Goal: Navigation & Orientation: Find specific page/section

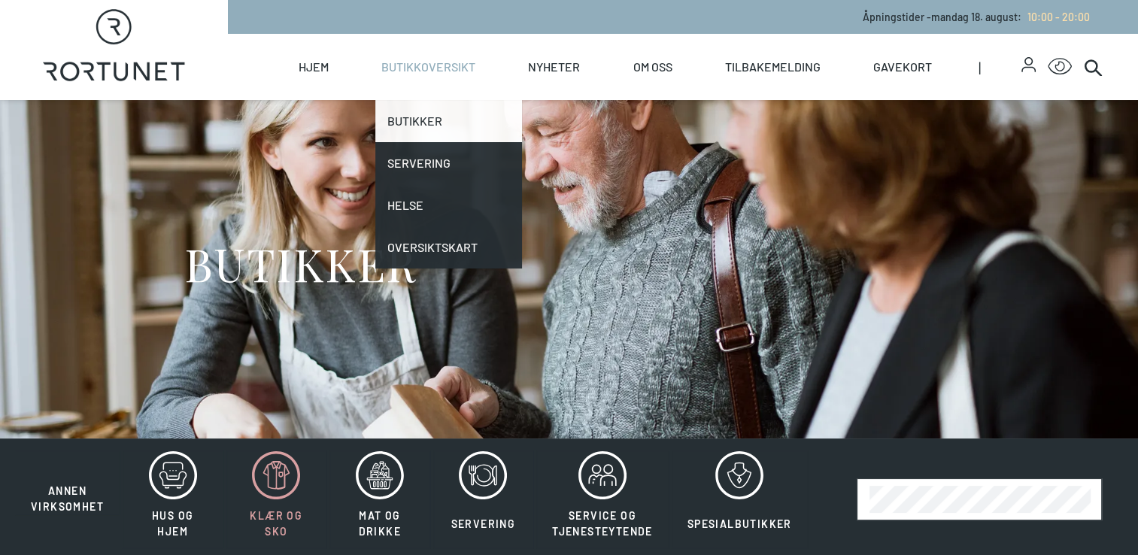
drag, startPoint x: 0, startPoint y: 0, endPoint x: 432, endPoint y: 124, distance: 449.9
click at [432, 124] on link "Butikker" at bounding box center [448, 121] width 147 height 42
click at [448, 126] on link "Butikker" at bounding box center [448, 121] width 147 height 42
click at [438, 117] on link "Butikker" at bounding box center [448, 121] width 147 height 42
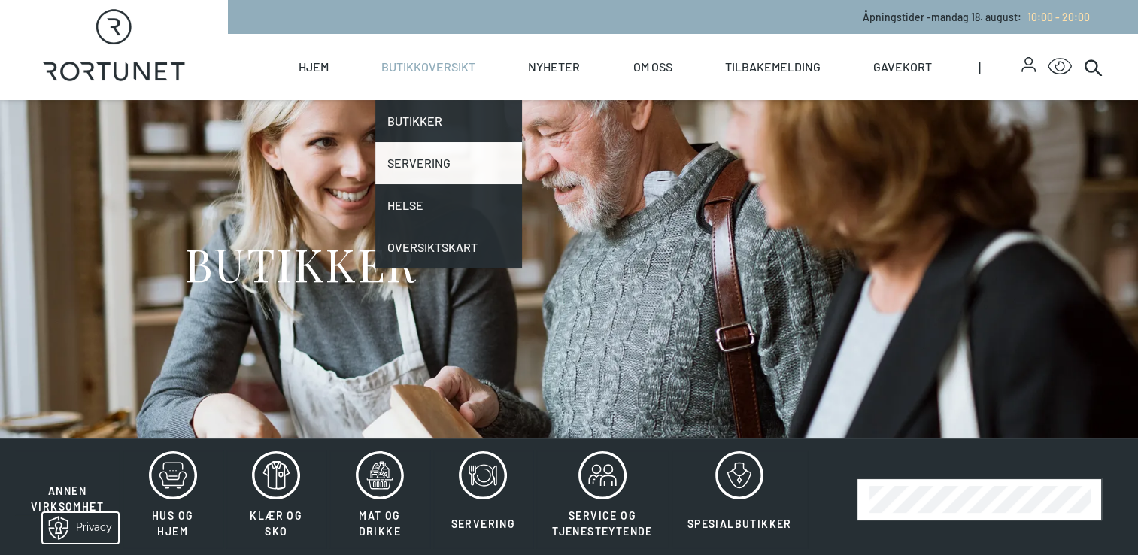
click at [435, 150] on link "Servering" at bounding box center [448, 163] width 147 height 42
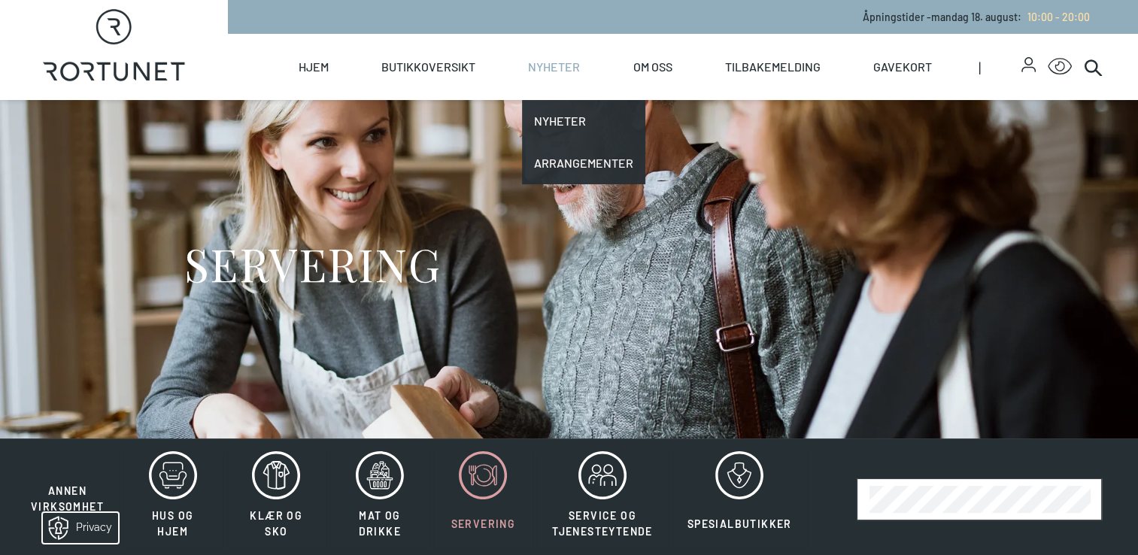
click at [548, 80] on link "Nyheter" at bounding box center [554, 67] width 52 height 66
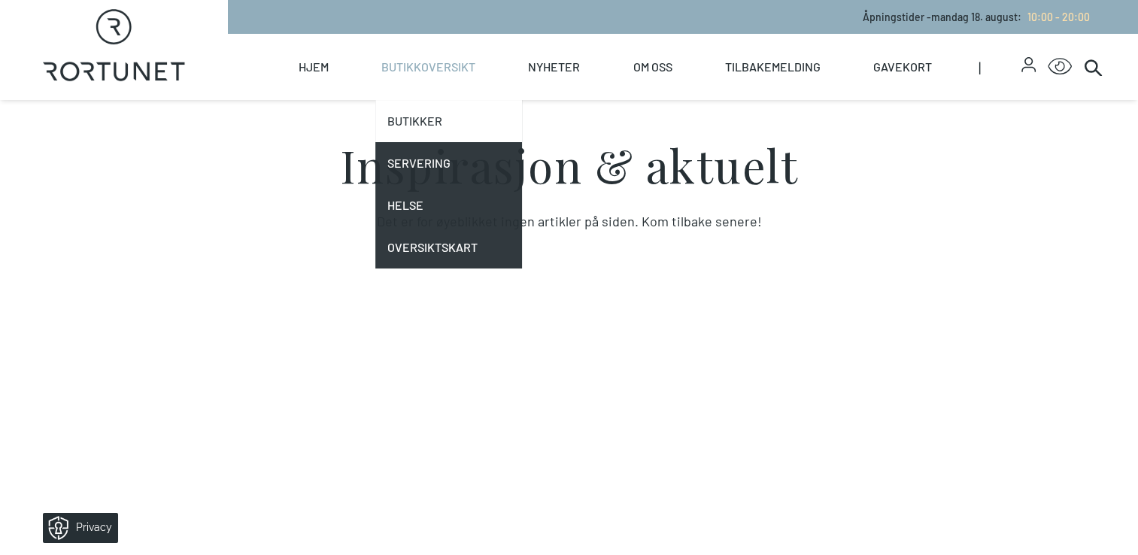
click at [439, 114] on link "Butikker" at bounding box center [448, 121] width 147 height 42
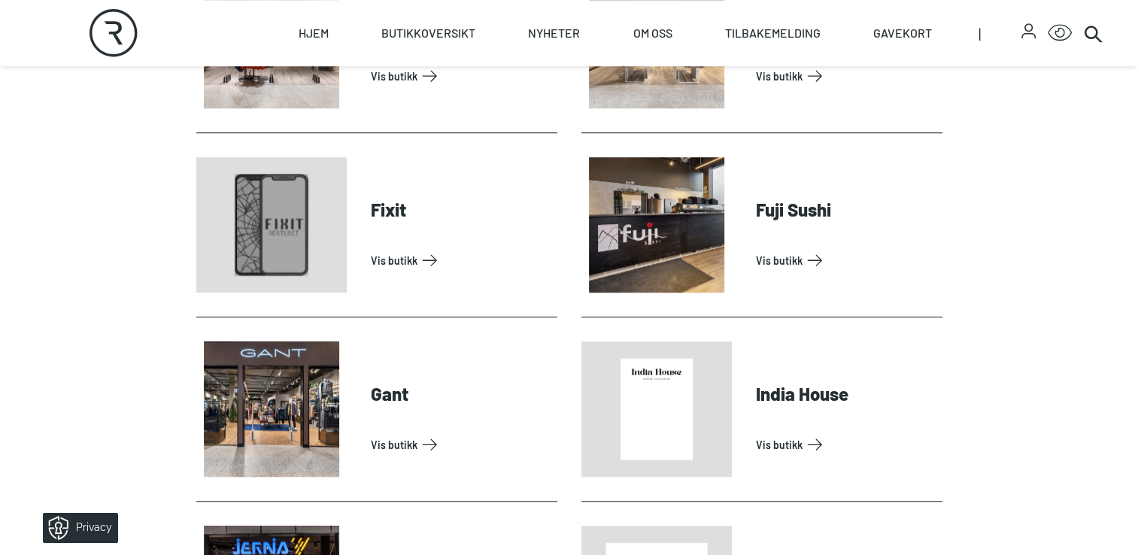
scroll to position [1134, 0]
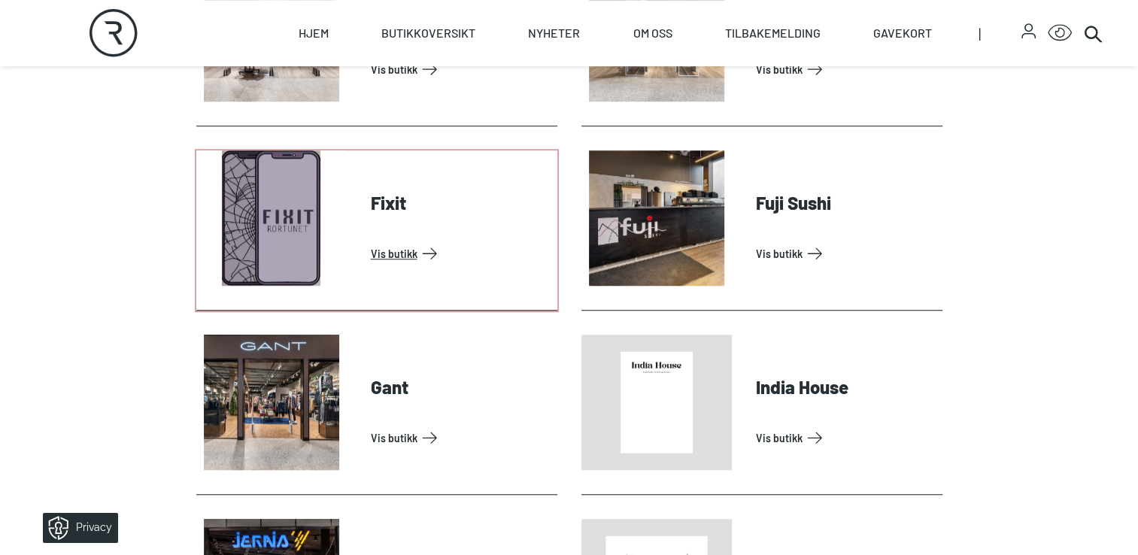
click at [425, 244] on link "Vis butikk" at bounding box center [461, 253] width 180 height 24
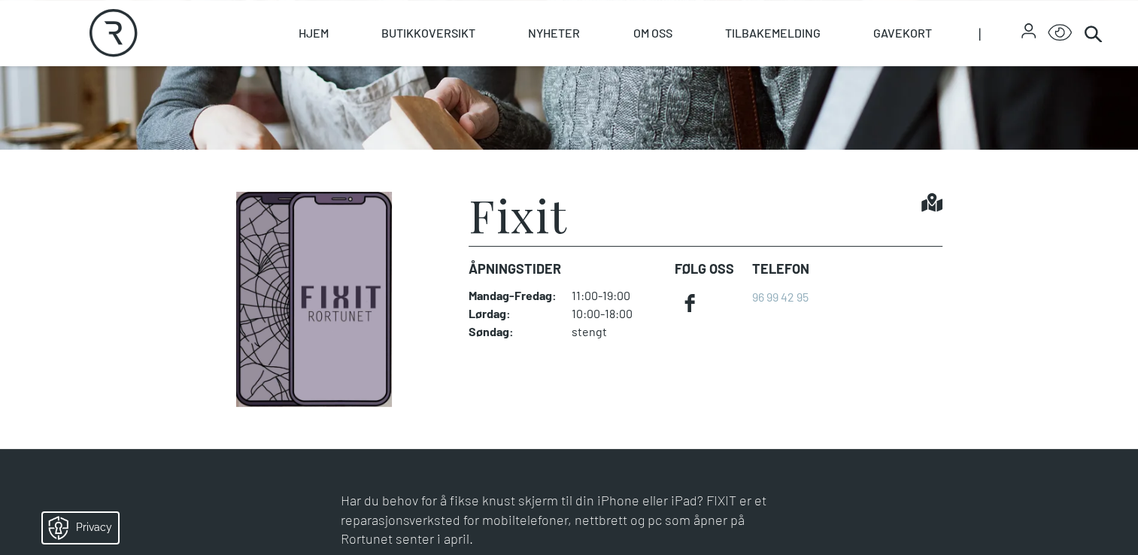
scroll to position [288, 0]
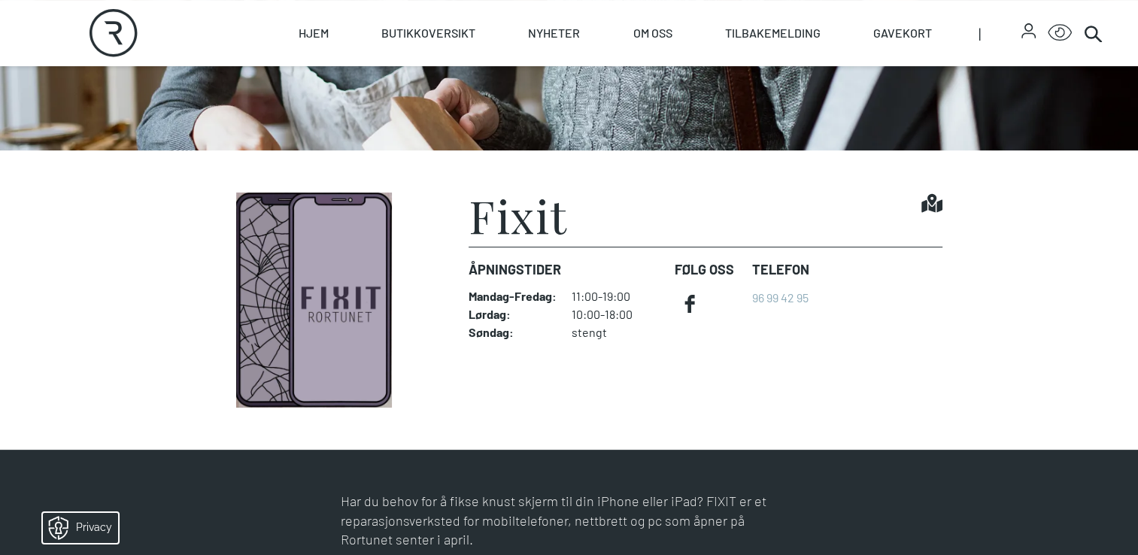
click at [330, 232] on img at bounding box center [314, 300] width 237 height 215
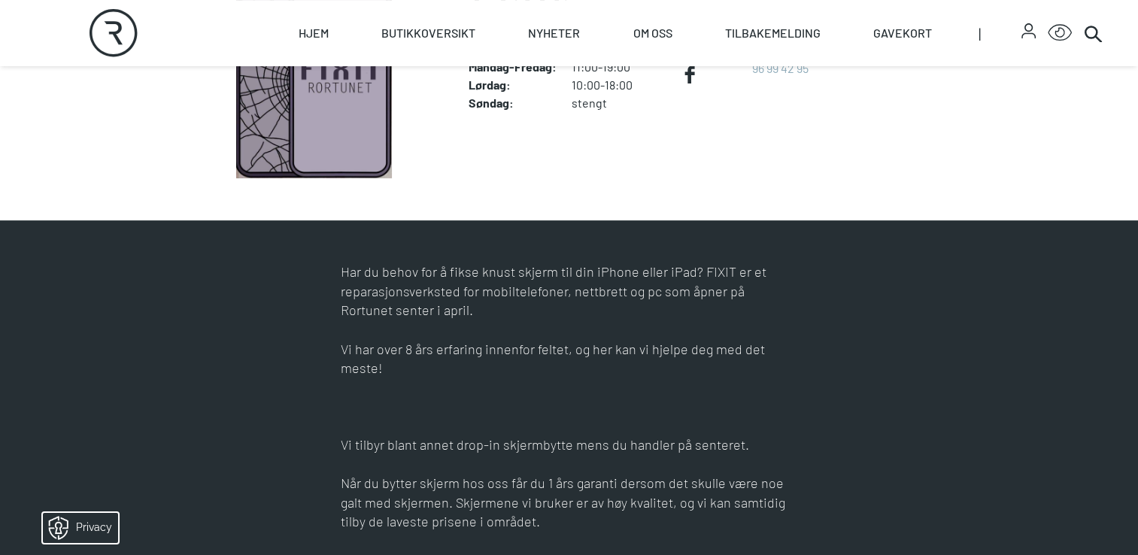
scroll to position [517, 0]
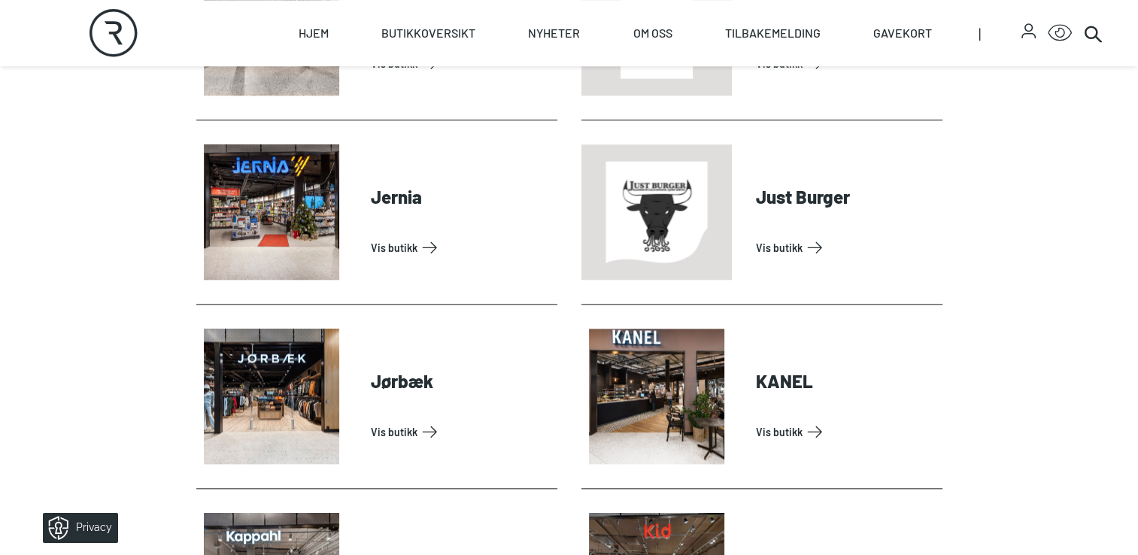
scroll to position [1509, 0]
click at [446, 254] on link "Vis butikk" at bounding box center [461, 247] width 180 height 24
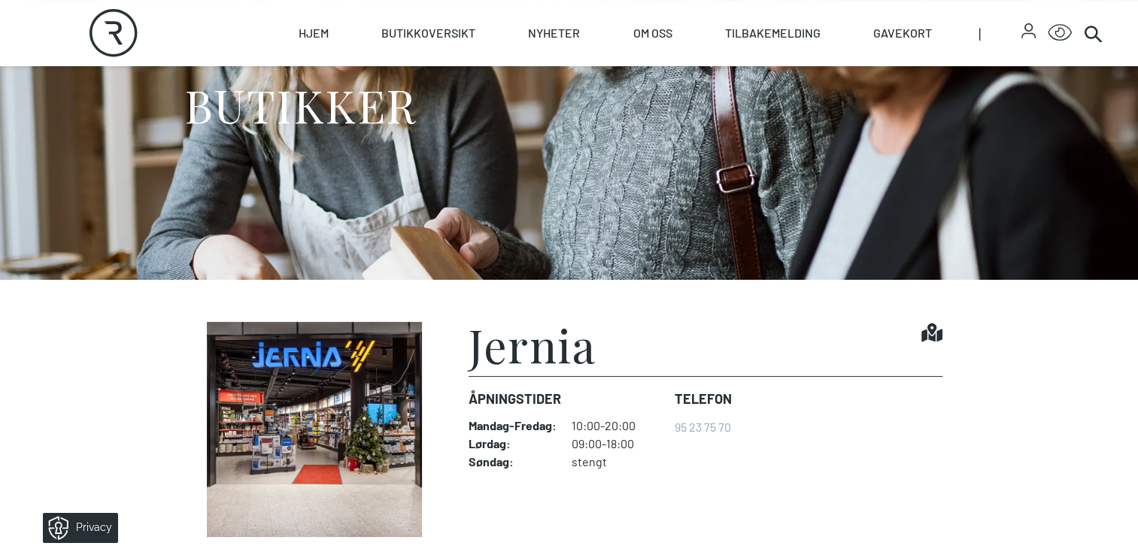
scroll to position [203, 0]
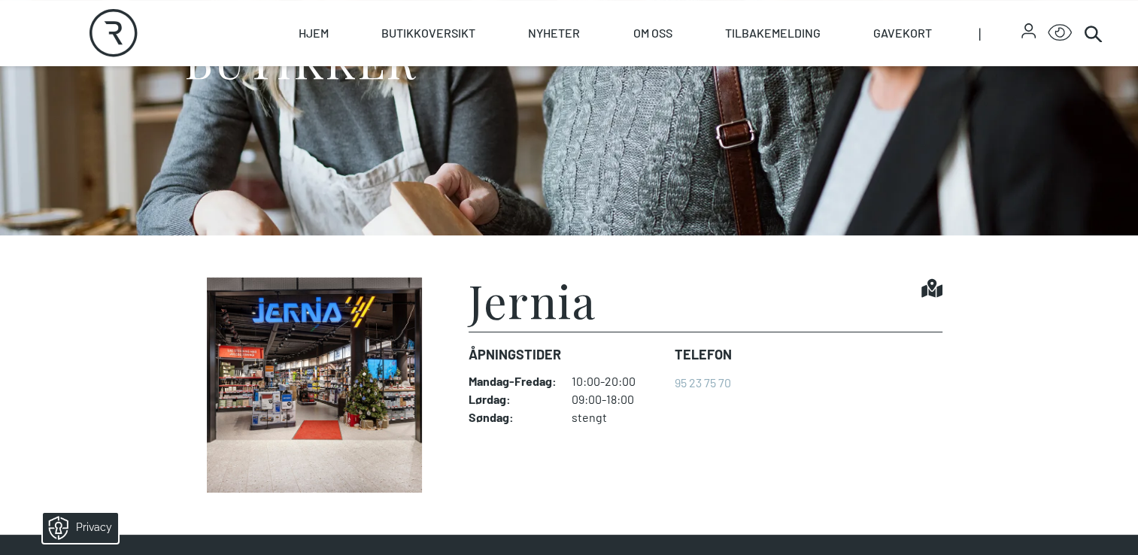
click at [374, 354] on img at bounding box center [314, 385] width 237 height 215
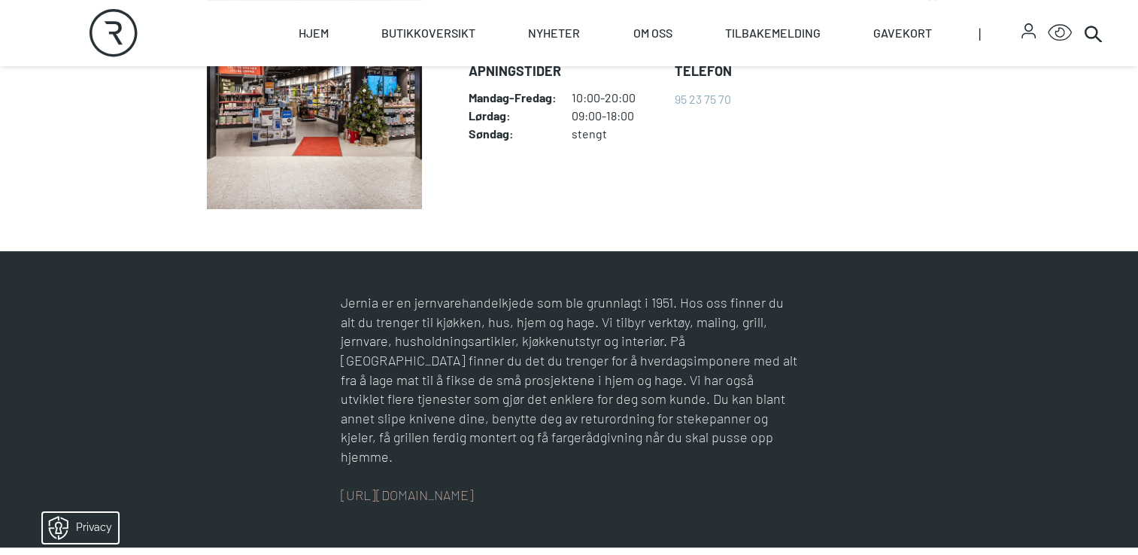
scroll to position [493, 0]
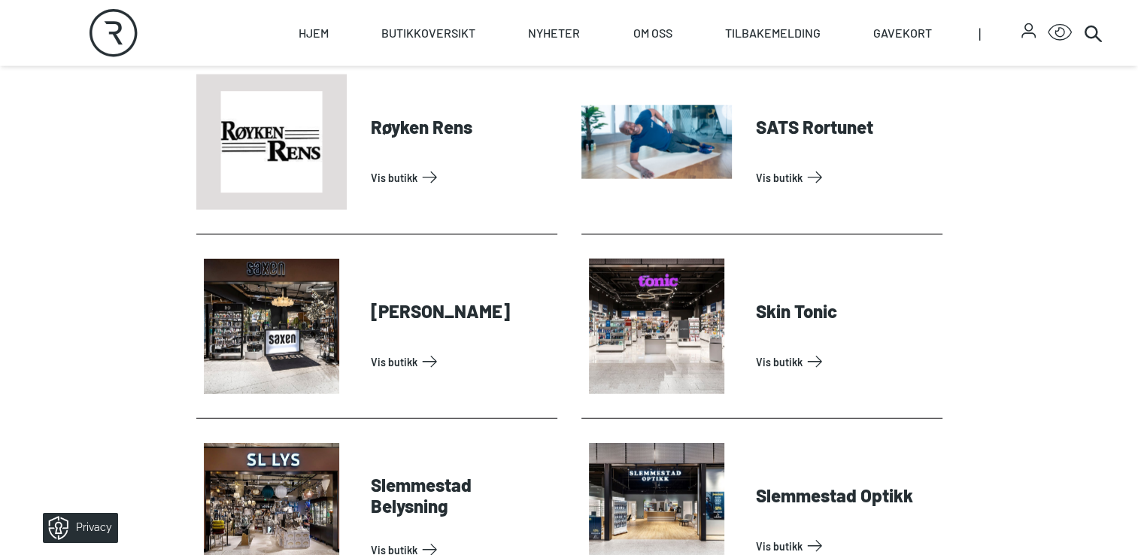
scroll to position [3880, 0]
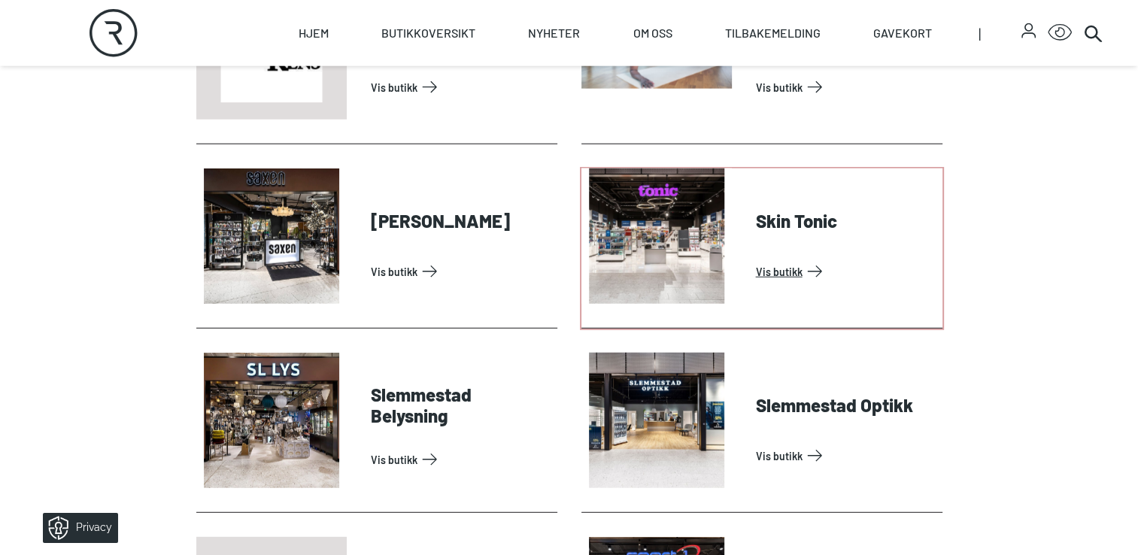
click at [806, 259] on link "Vis butikk" at bounding box center [846, 271] width 180 height 24
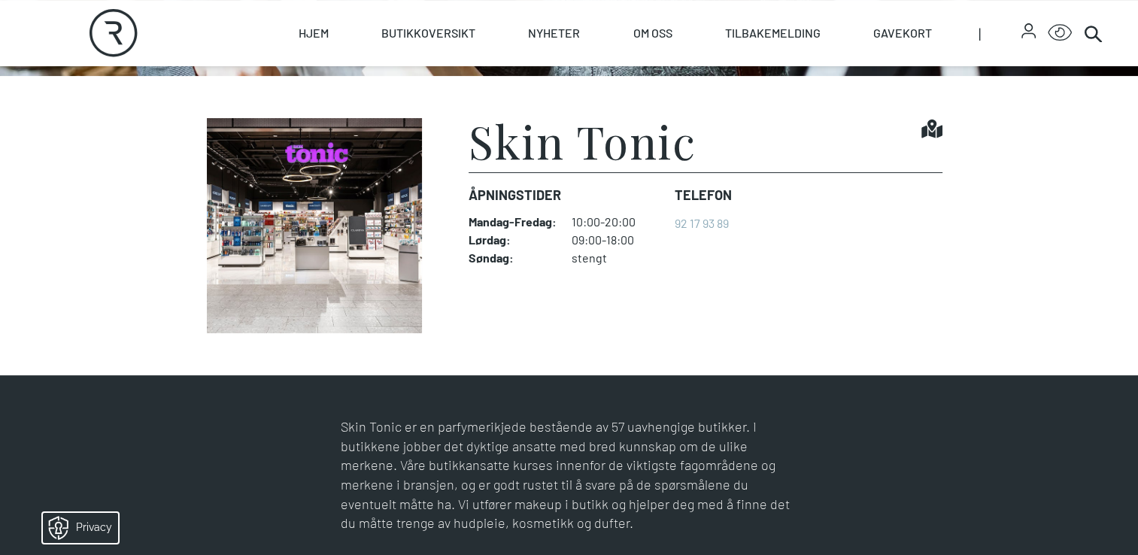
scroll to position [406, 0]
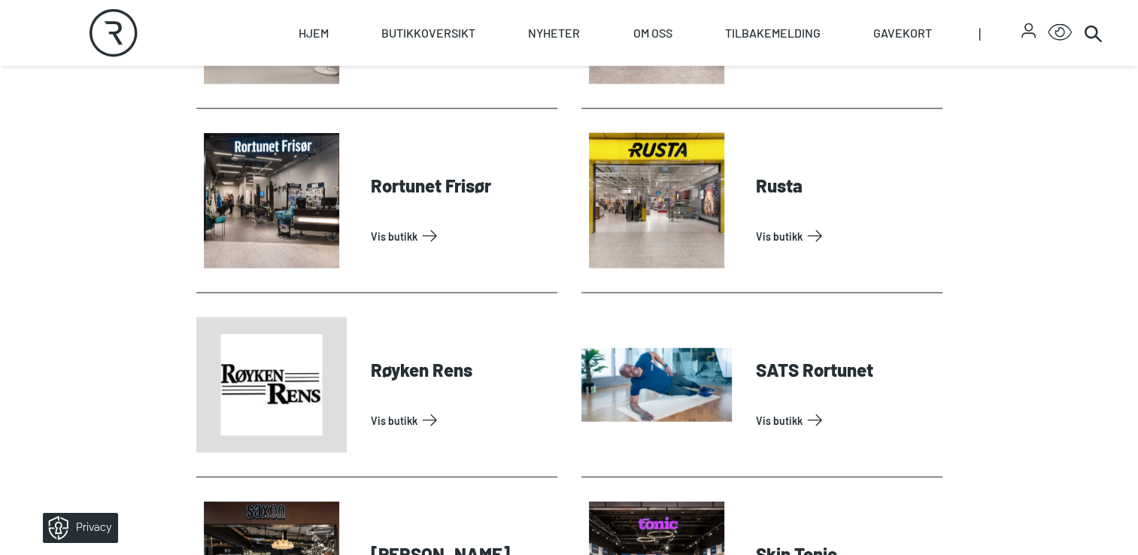
scroll to position [3547, 0]
